Goal: Task Accomplishment & Management: Use online tool/utility

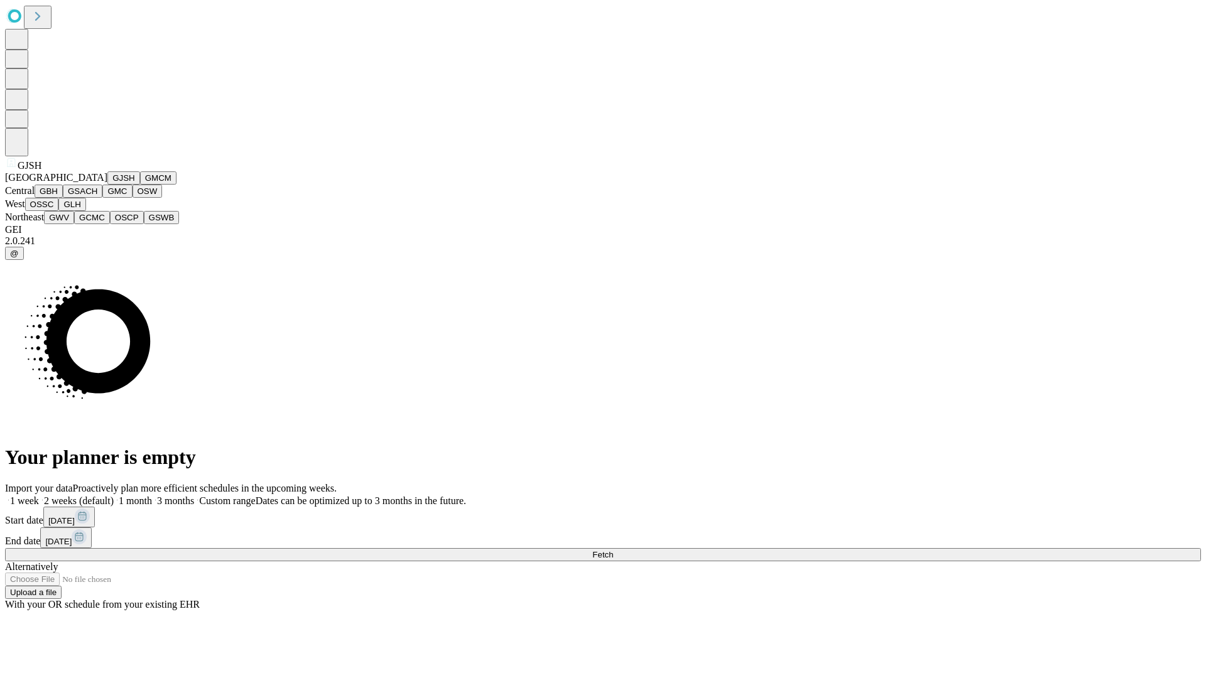
click at [107, 185] on button "GJSH" at bounding box center [123, 177] width 33 height 13
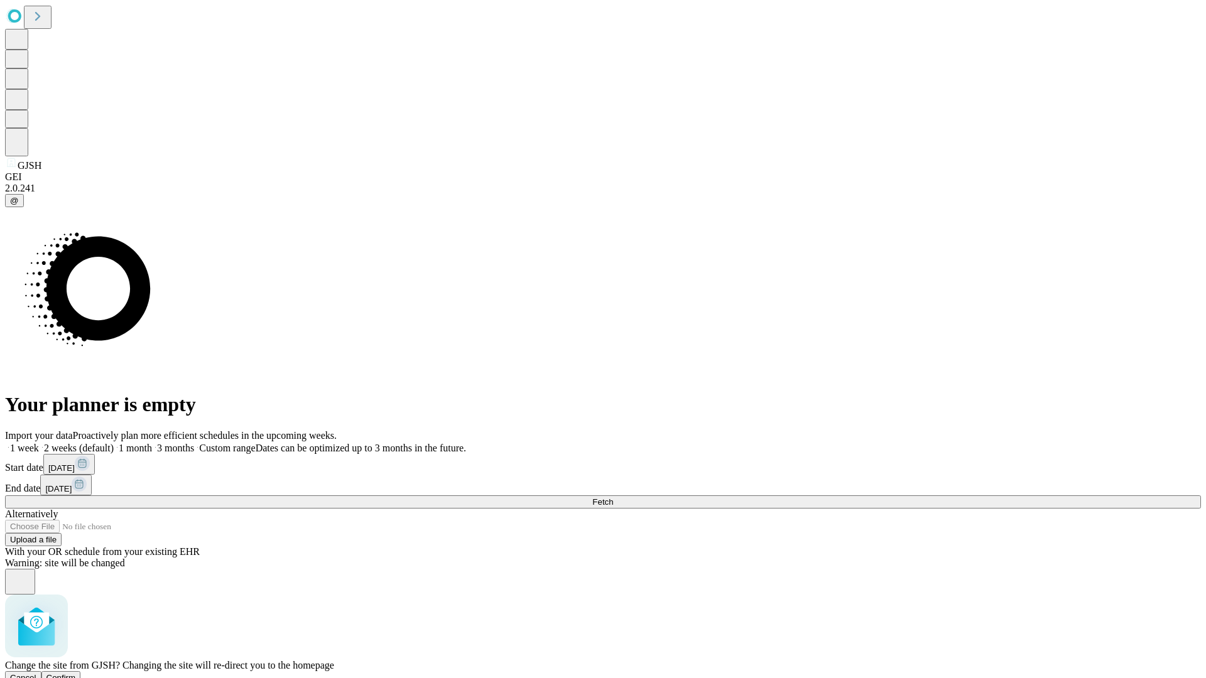
click at [76, 673] on span "Confirm" at bounding box center [61, 677] width 30 height 9
click at [39, 443] on label "1 week" at bounding box center [22, 448] width 34 height 11
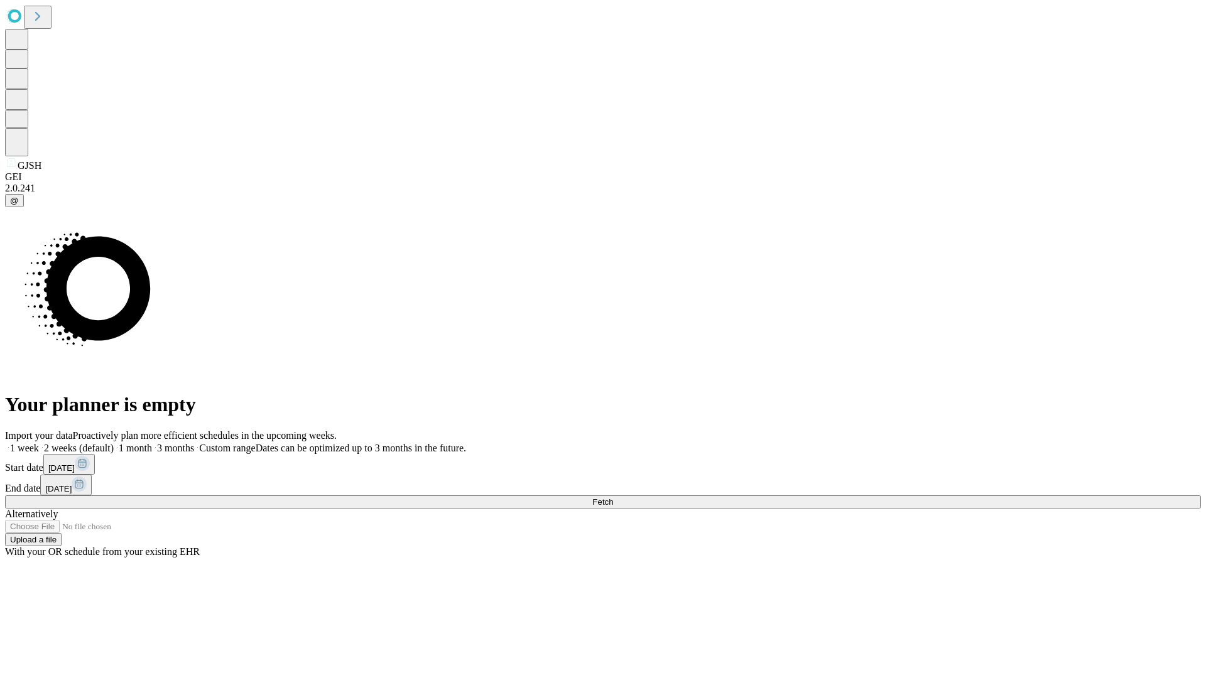
click at [613, 497] on span "Fetch" at bounding box center [602, 501] width 21 height 9
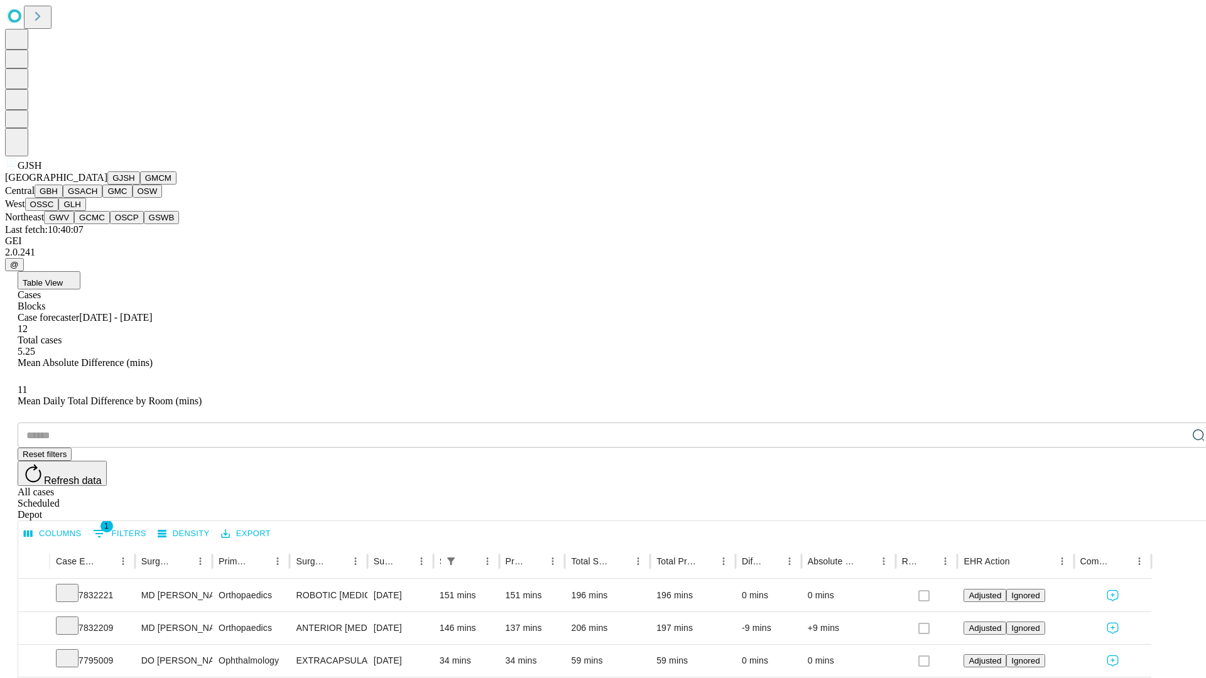
click at [140, 185] on button "GMCM" at bounding box center [158, 177] width 36 height 13
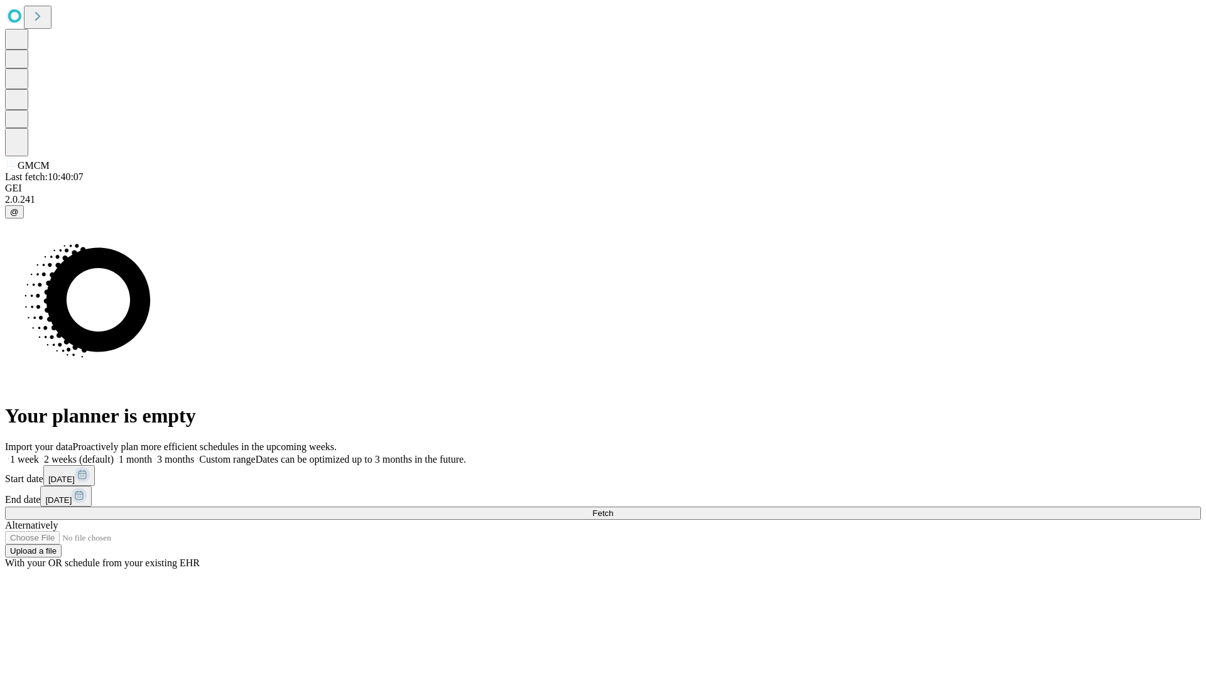
click at [39, 454] on label "1 week" at bounding box center [22, 459] width 34 height 11
click at [613, 509] on span "Fetch" at bounding box center [602, 513] width 21 height 9
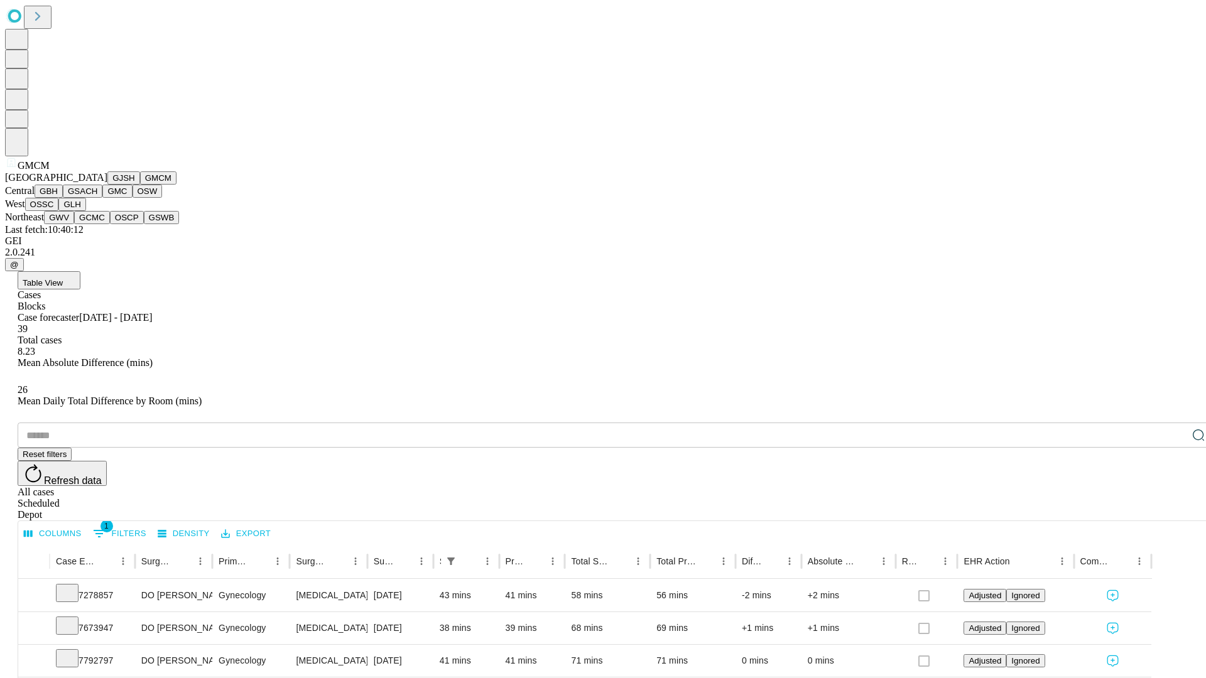
click at [63, 198] on button "GBH" at bounding box center [49, 191] width 28 height 13
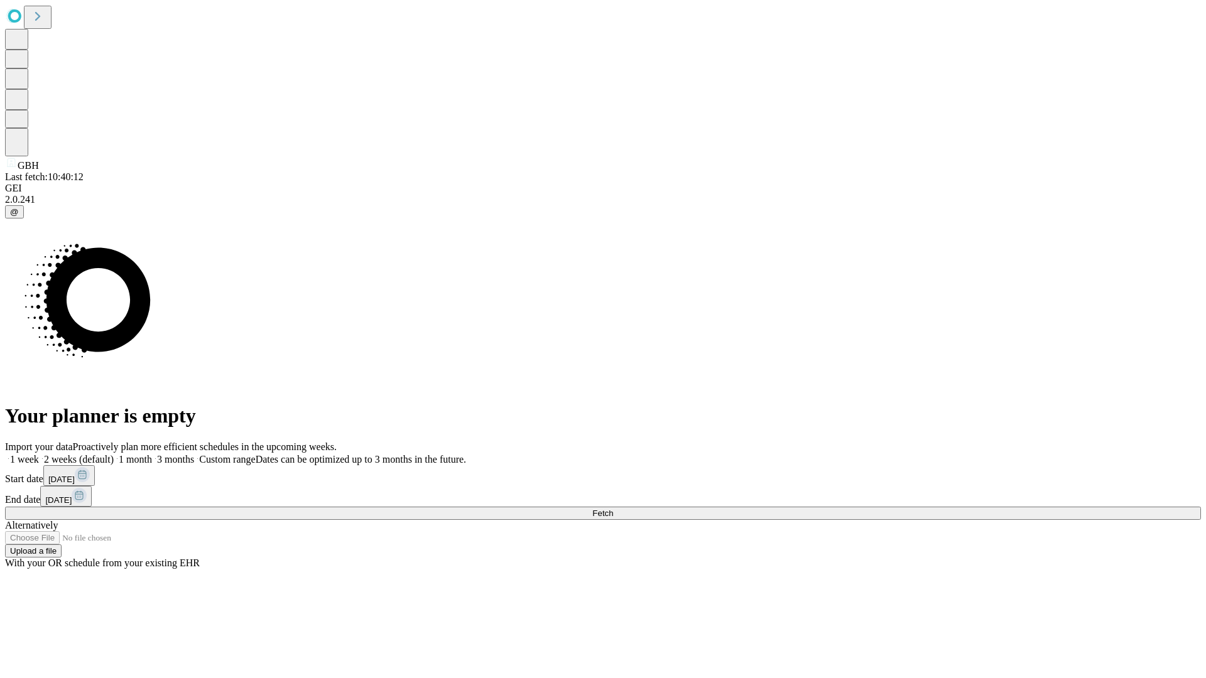
click at [39, 454] on label "1 week" at bounding box center [22, 459] width 34 height 11
click at [613, 509] on span "Fetch" at bounding box center [602, 513] width 21 height 9
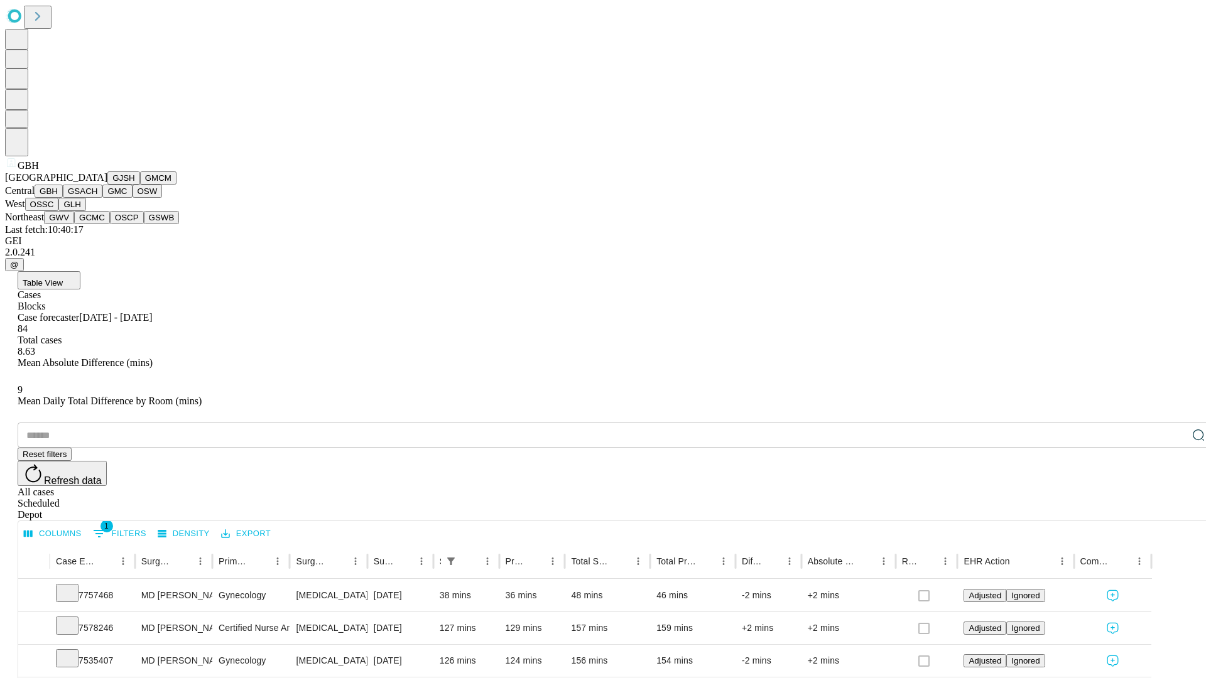
click at [97, 198] on button "GSACH" at bounding box center [83, 191] width 40 height 13
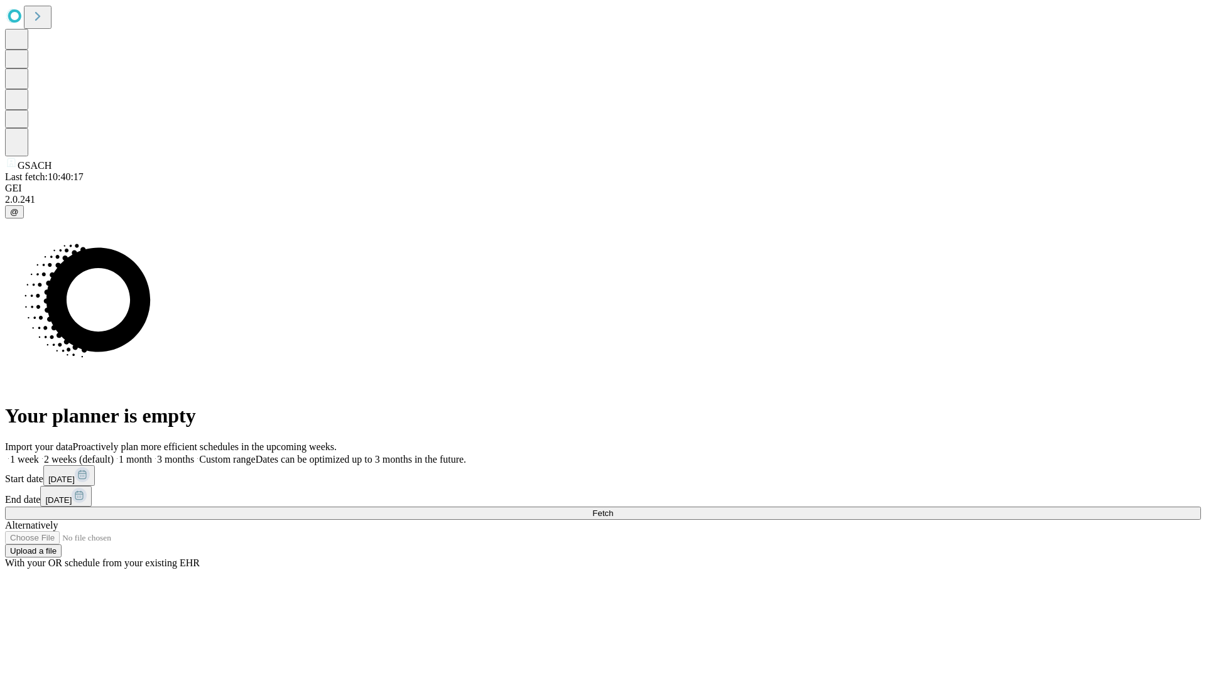
click at [613, 509] on span "Fetch" at bounding box center [602, 513] width 21 height 9
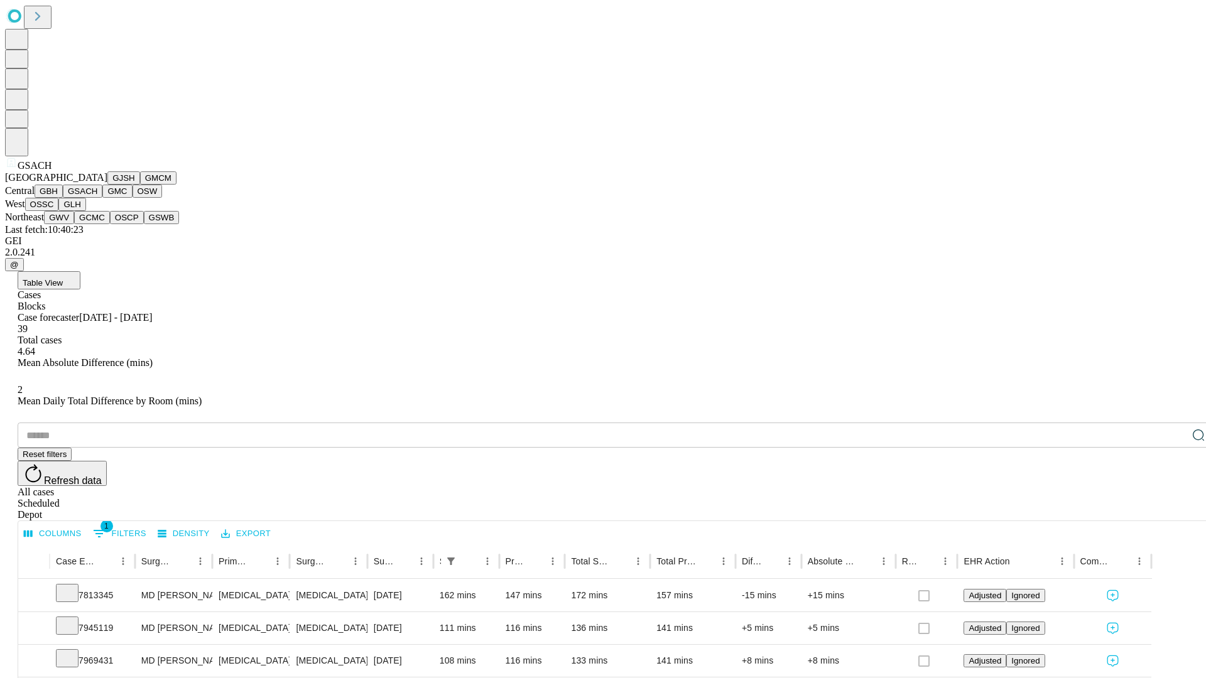
click at [102, 198] on button "GMC" at bounding box center [117, 191] width 30 height 13
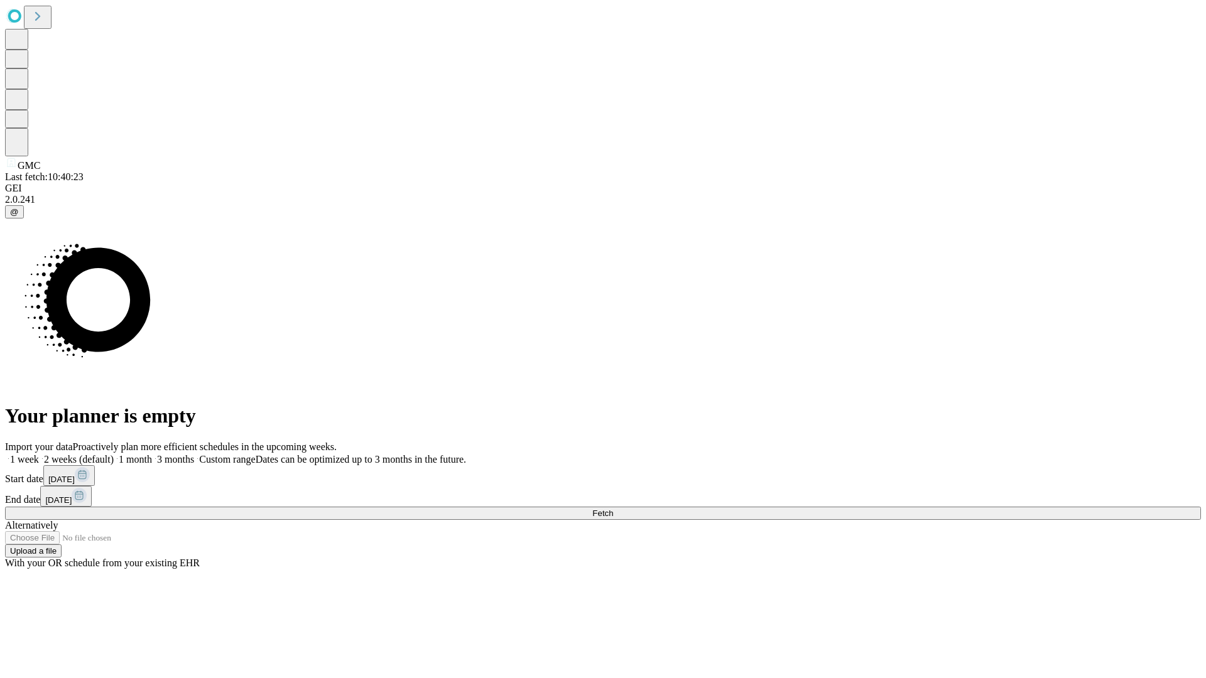
click at [613, 509] on span "Fetch" at bounding box center [602, 513] width 21 height 9
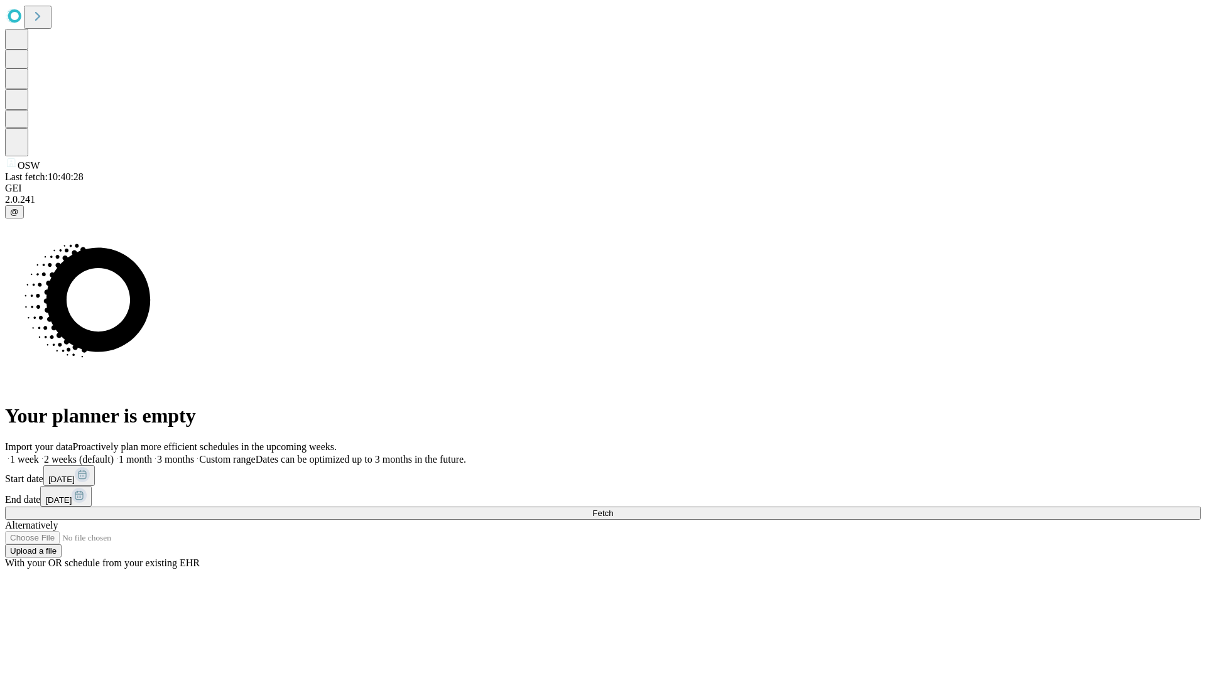
click at [613, 509] on span "Fetch" at bounding box center [602, 513] width 21 height 9
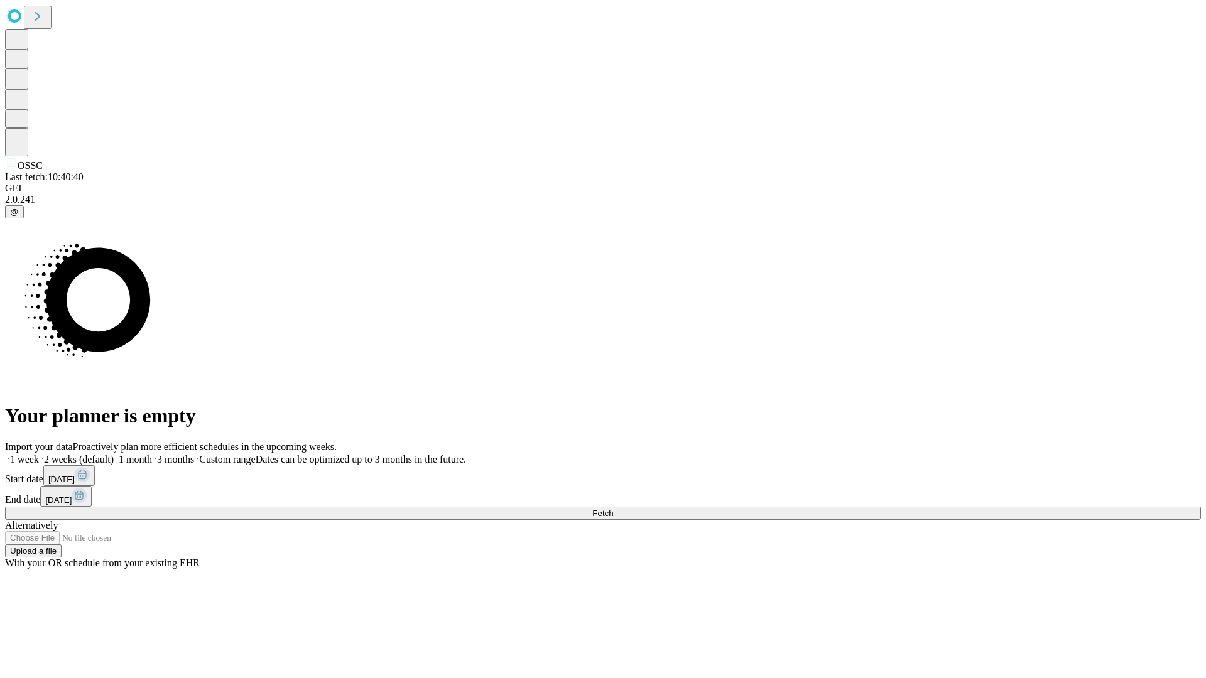
click at [39, 454] on label "1 week" at bounding box center [22, 459] width 34 height 11
click at [613, 509] on span "Fetch" at bounding box center [602, 513] width 21 height 9
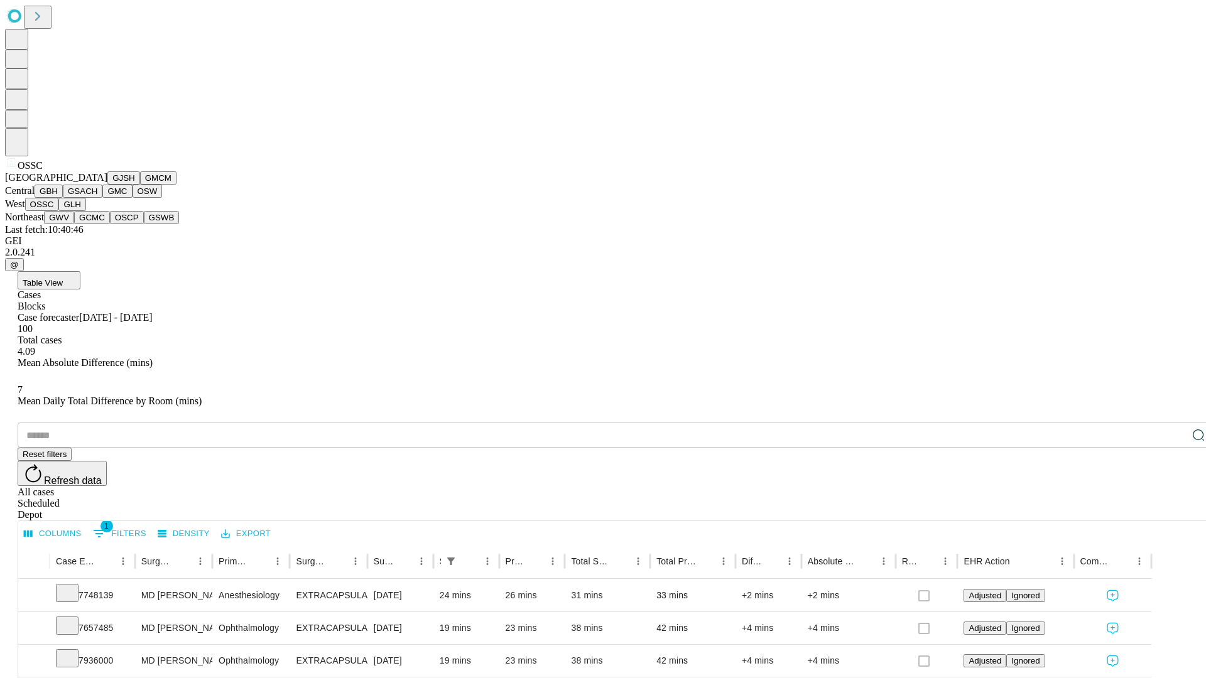
click at [85, 211] on button "GLH" at bounding box center [71, 204] width 27 height 13
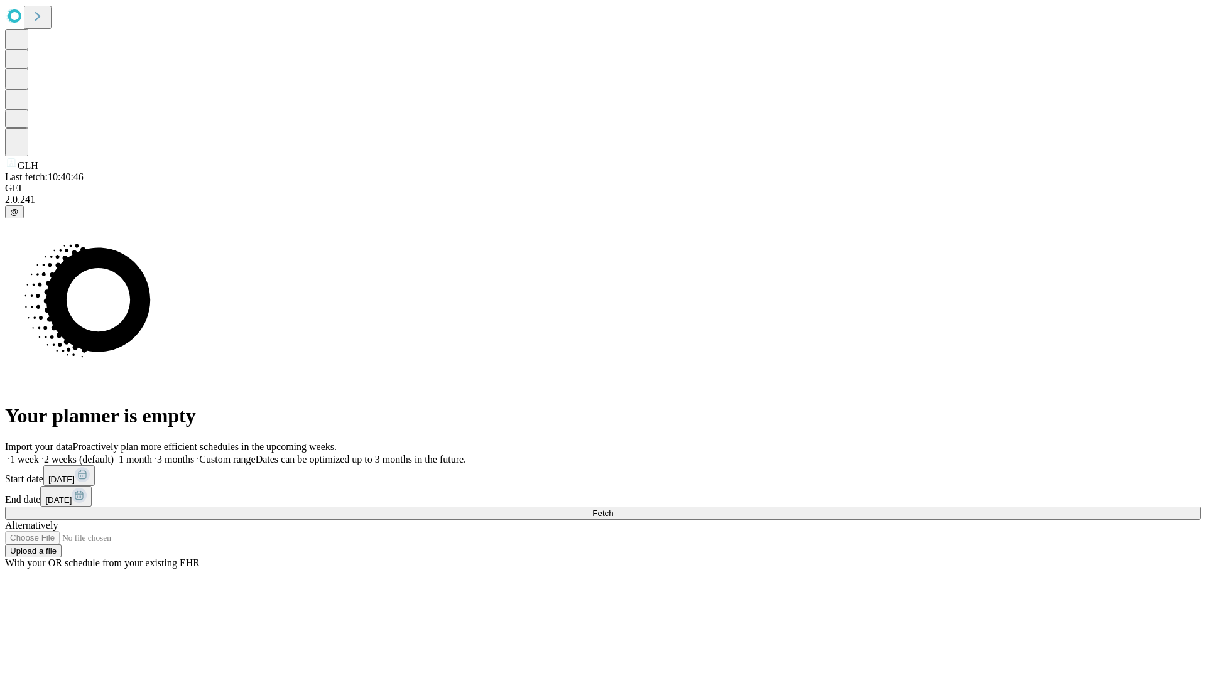
click at [39, 454] on label "1 week" at bounding box center [22, 459] width 34 height 11
click at [613, 509] on span "Fetch" at bounding box center [602, 513] width 21 height 9
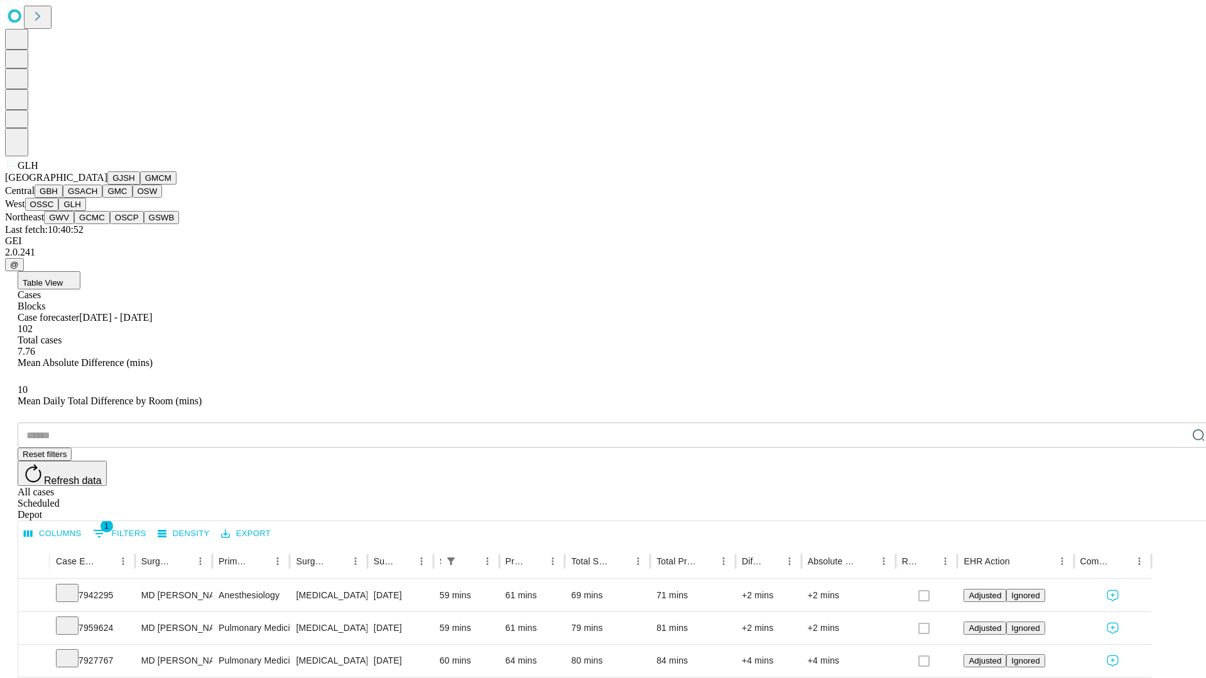
click at [74, 224] on button "GWV" at bounding box center [59, 217] width 30 height 13
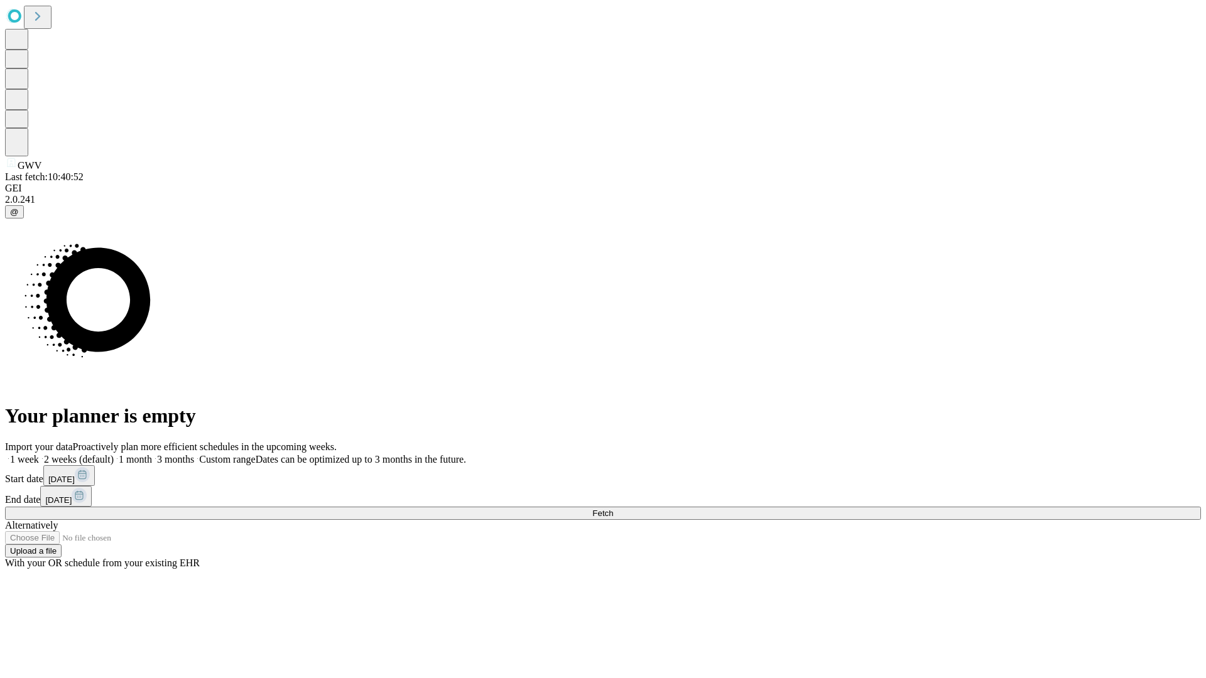
click at [39, 454] on label "1 week" at bounding box center [22, 459] width 34 height 11
click at [613, 509] on span "Fetch" at bounding box center [602, 513] width 21 height 9
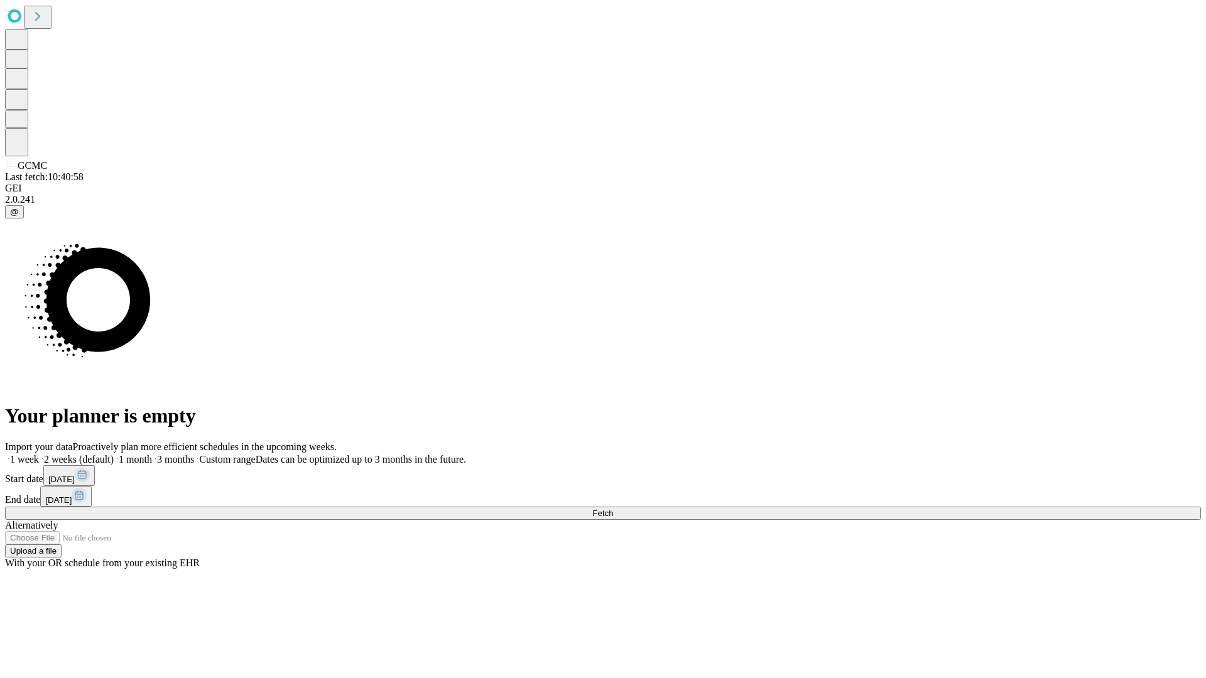
click at [613, 509] on span "Fetch" at bounding box center [602, 513] width 21 height 9
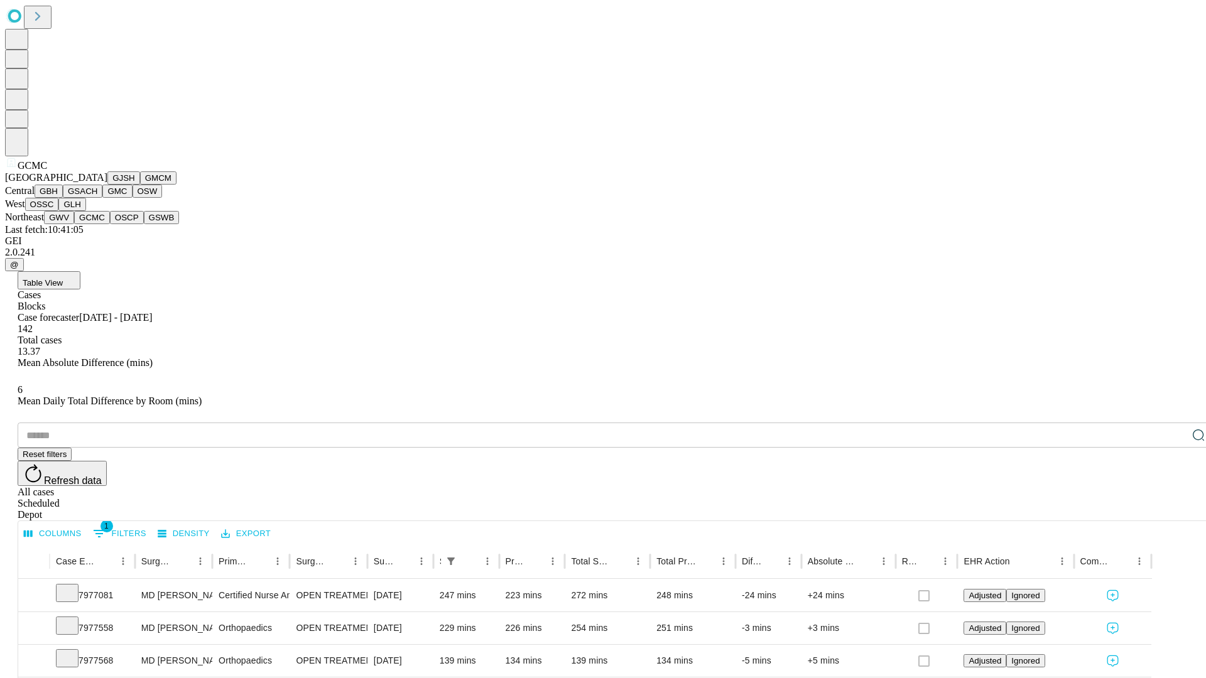
click at [110, 224] on button "OSCP" at bounding box center [127, 217] width 34 height 13
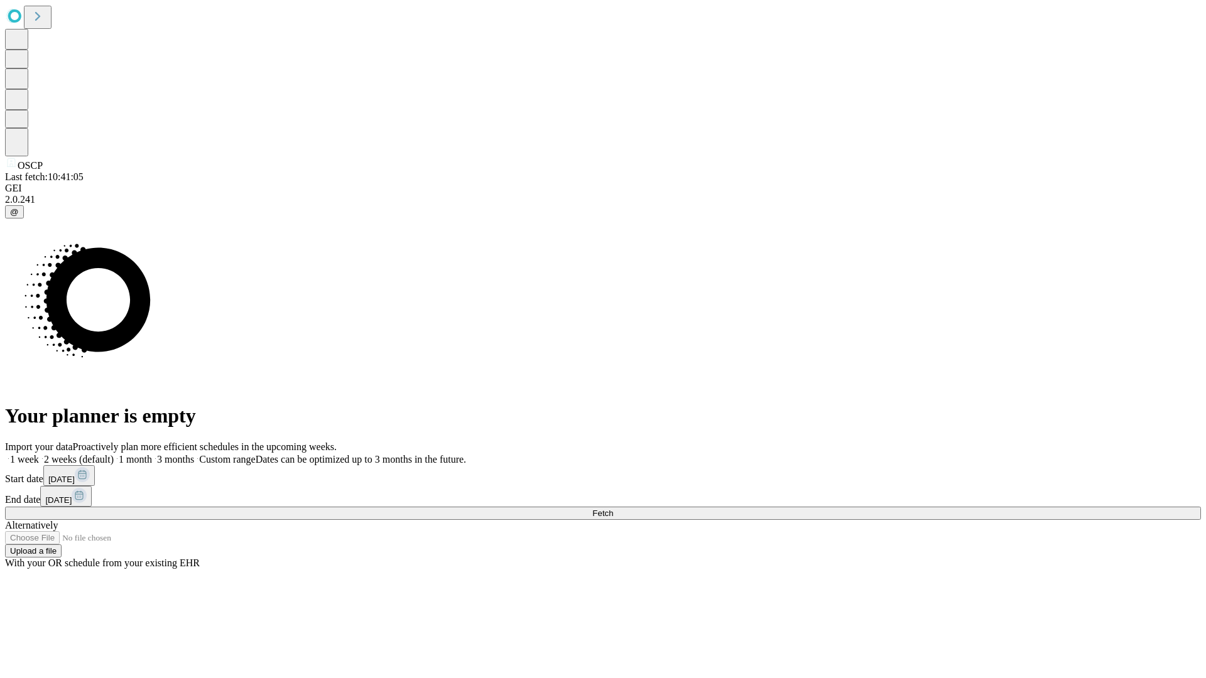
click at [39, 454] on label "1 week" at bounding box center [22, 459] width 34 height 11
click at [613, 509] on span "Fetch" at bounding box center [602, 513] width 21 height 9
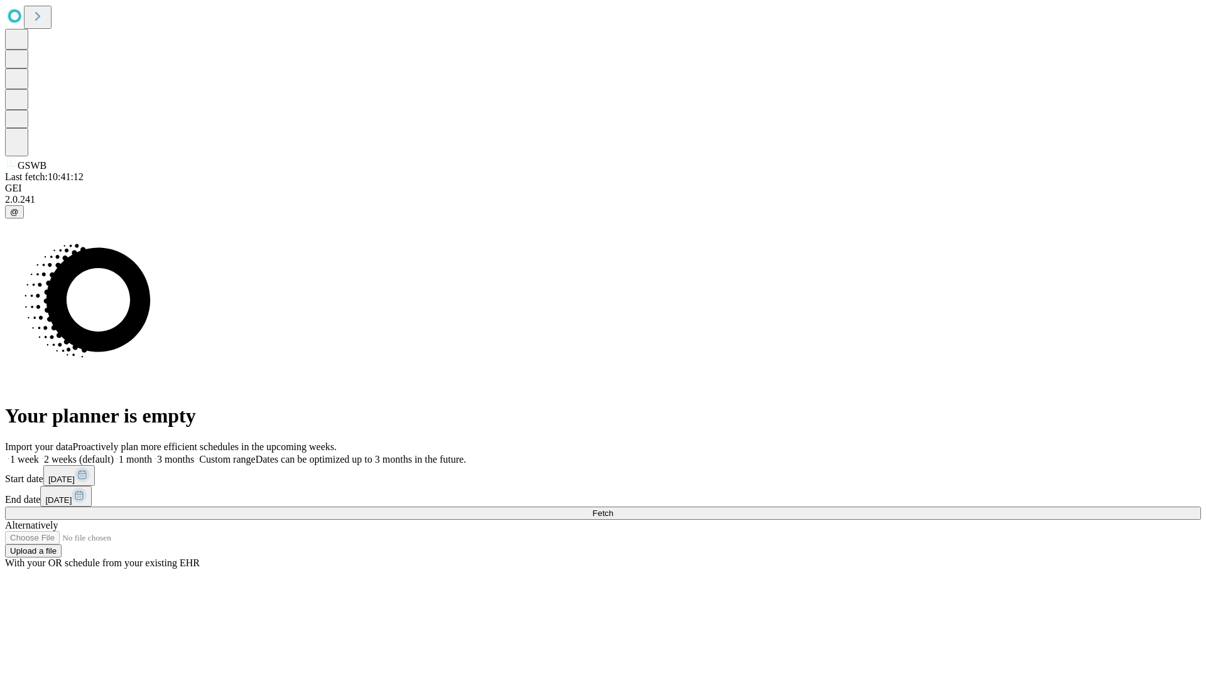
click at [613, 509] on span "Fetch" at bounding box center [602, 513] width 21 height 9
